Goal: Information Seeking & Learning: Learn about a topic

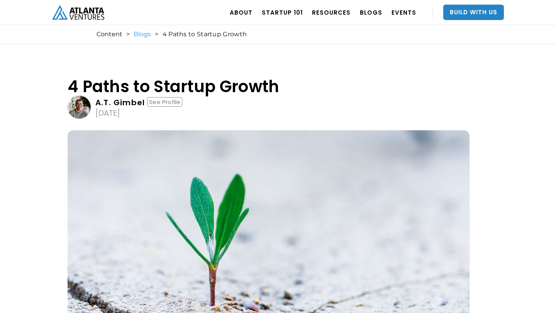
click at [143, 34] on link "Blogs" at bounding box center [142, 34] width 17 height 8
click at [172, 35] on div "4 Paths to Startup Growth" at bounding box center [204, 34] width 85 height 8
click at [287, 10] on link "Startup 101" at bounding box center [282, 13] width 41 height 22
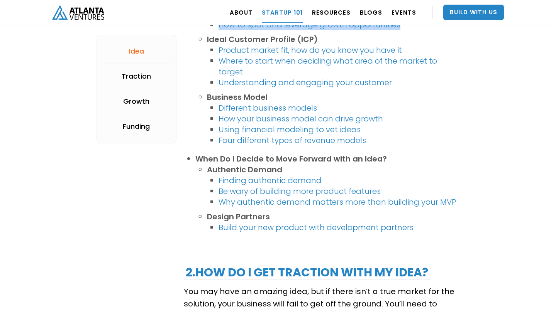
scroll to position [561, 0]
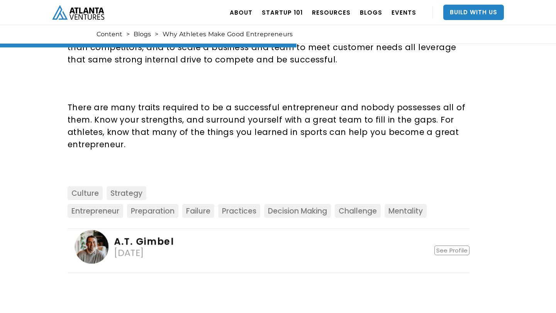
scroll to position [843, 0]
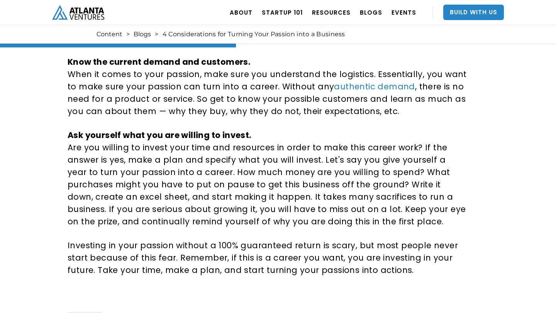
scroll to position [597, 0]
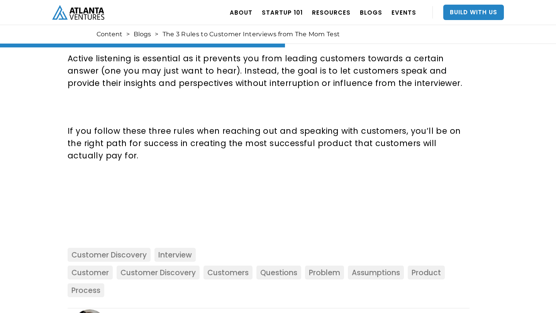
scroll to position [825, 0]
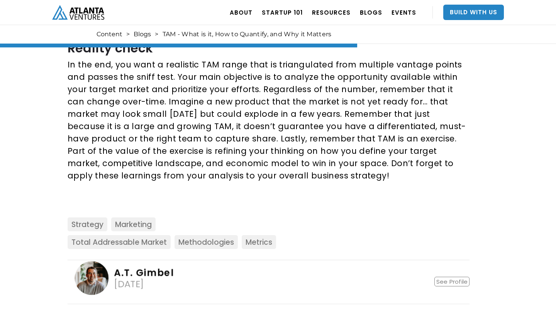
scroll to position [1255, 0]
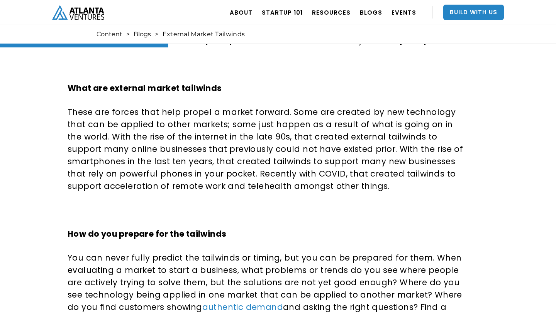
scroll to position [467, 0]
